Goal: Navigation & Orientation: Find specific page/section

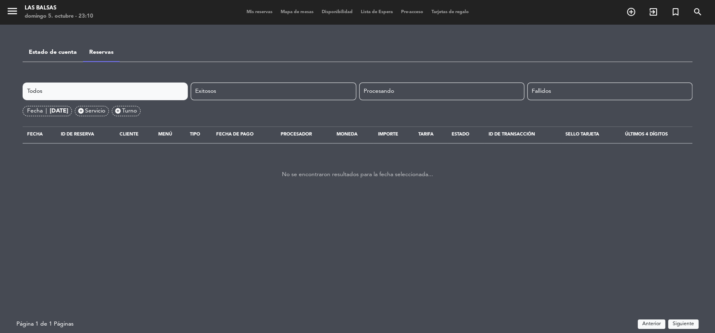
click at [67, 49] on link "Estado de cuenta" at bounding box center [53, 52] width 48 height 6
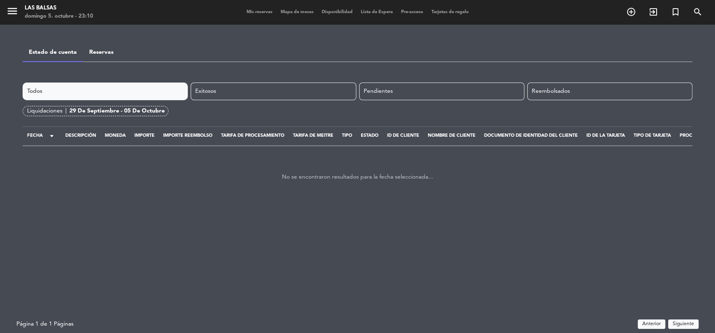
click at [97, 51] on link "Reservas" at bounding box center [101, 52] width 24 height 6
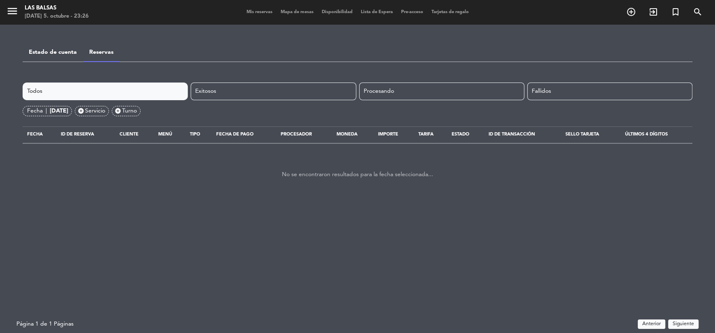
click at [74, 51] on link "Estado de cuenta" at bounding box center [53, 52] width 48 height 6
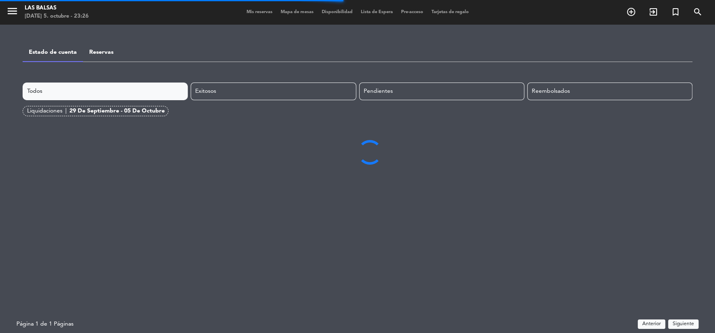
click at [107, 54] on link "Reservas" at bounding box center [101, 52] width 24 height 6
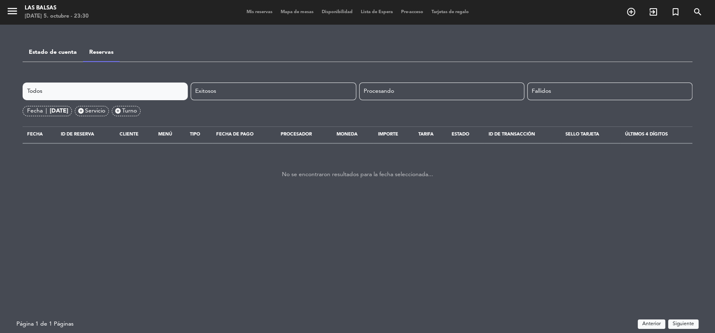
click at [60, 58] on div "Estado de cuenta" at bounding box center [53, 52] width 60 height 21
click at [59, 53] on link "Estado de cuenta" at bounding box center [53, 52] width 48 height 6
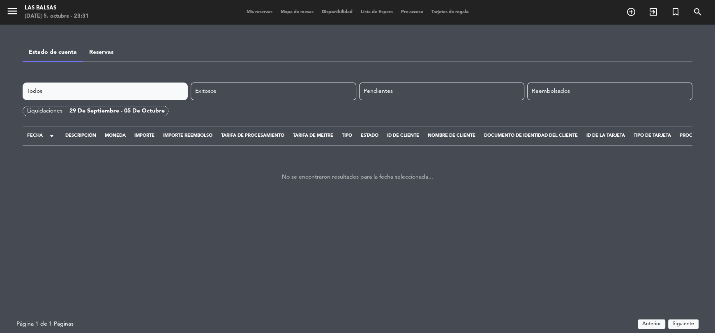
click at [105, 51] on link "Reservas" at bounding box center [101, 52] width 24 height 6
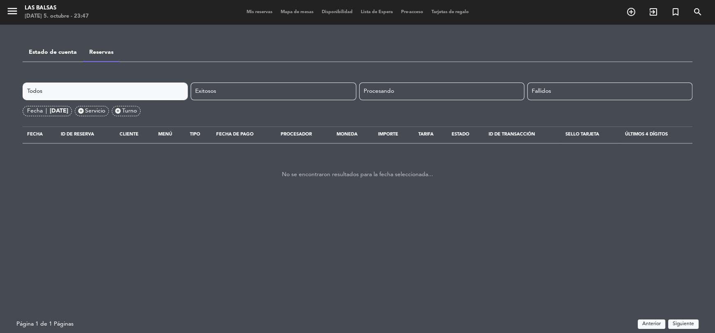
click at [71, 53] on link "Estado de cuenta" at bounding box center [53, 52] width 48 height 6
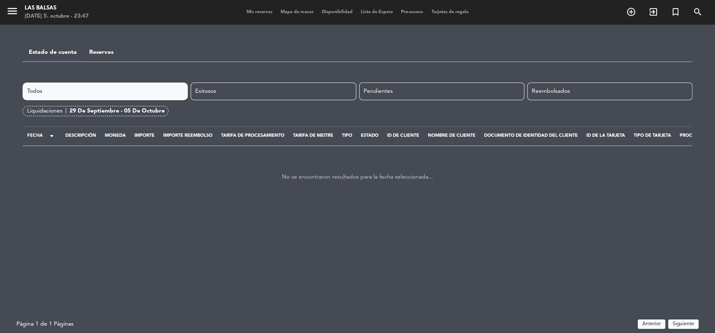
click at [111, 53] on link "Reservas" at bounding box center [101, 52] width 24 height 6
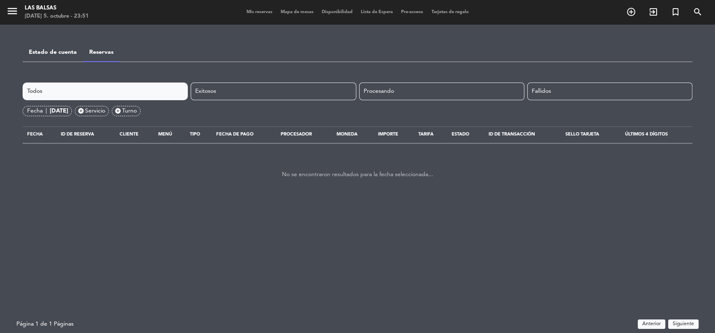
click at [74, 53] on link "Estado de cuenta" at bounding box center [53, 52] width 48 height 6
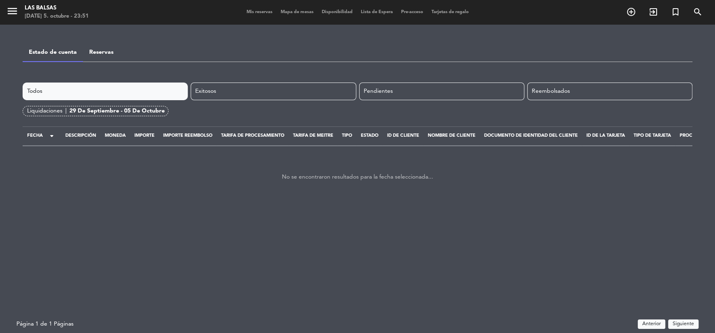
click at [94, 54] on link "Reservas" at bounding box center [101, 52] width 24 height 6
